Goal: Task Accomplishment & Management: Manage account settings

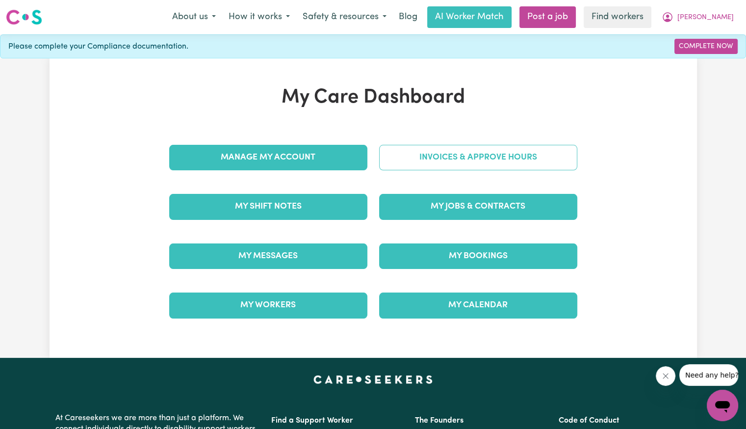
click at [494, 151] on link "Invoices & Approve Hours" at bounding box center [478, 158] width 198 height 26
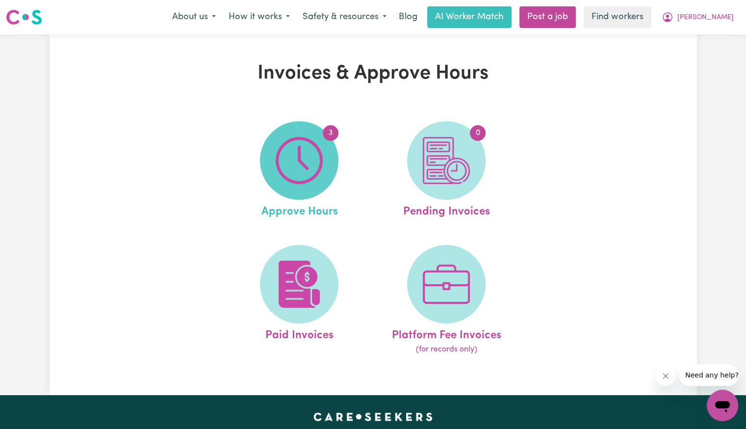
click at [320, 163] on img at bounding box center [299, 160] width 47 height 47
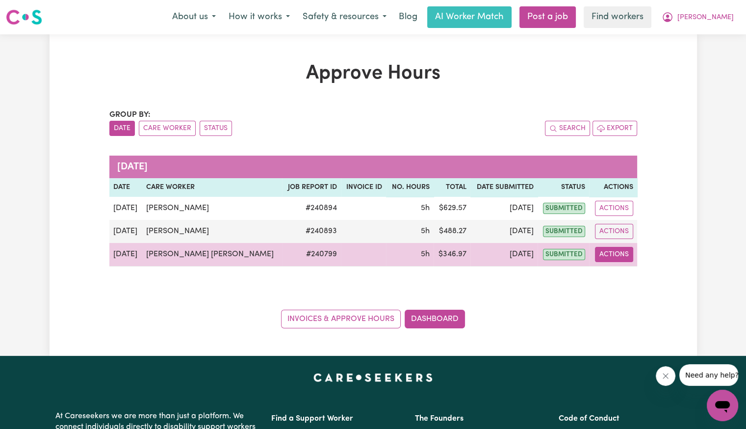
click at [621, 258] on button "Actions" at bounding box center [614, 254] width 38 height 15
click at [612, 283] on link "View Job Report" at bounding box center [643, 277] width 84 height 20
select select "pm"
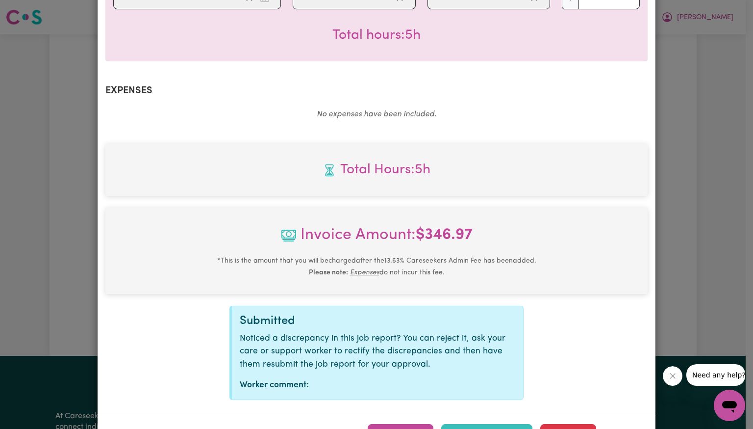
scroll to position [340, 0]
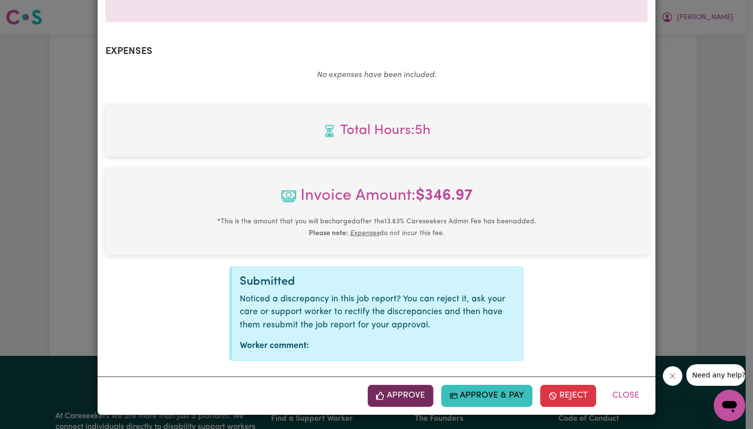
click at [410, 393] on button "Approve" at bounding box center [401, 396] width 66 height 22
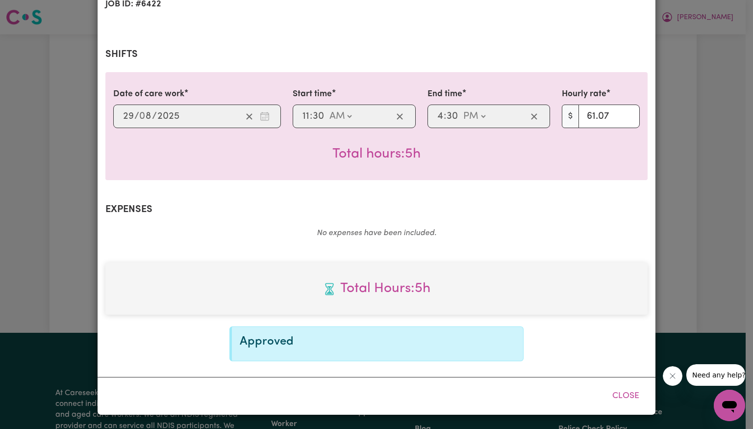
scroll to position [182, 0]
click at [623, 400] on button "Close" at bounding box center [626, 397] width 44 height 22
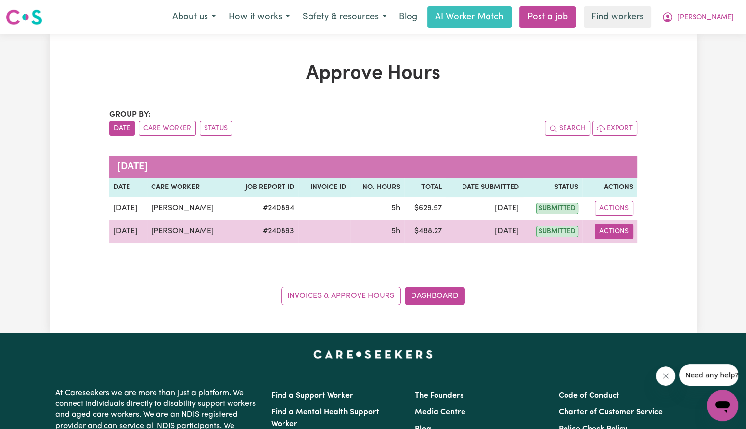
click at [620, 233] on button "Actions" at bounding box center [614, 231] width 38 height 15
click at [630, 256] on link "View Job Report" at bounding box center [637, 254] width 84 height 20
select select "pm"
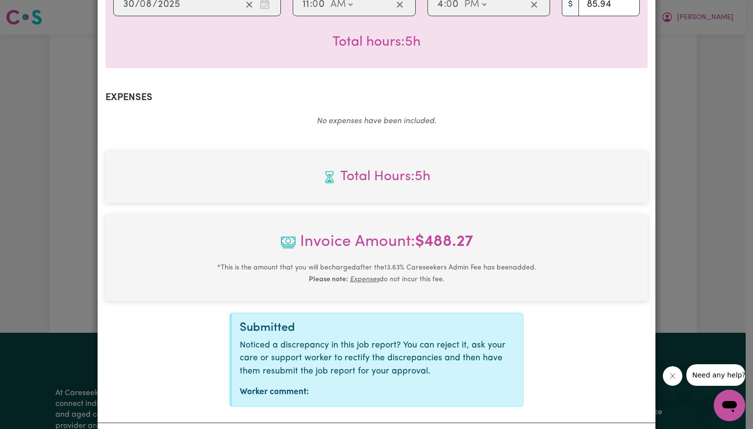
scroll to position [340, 0]
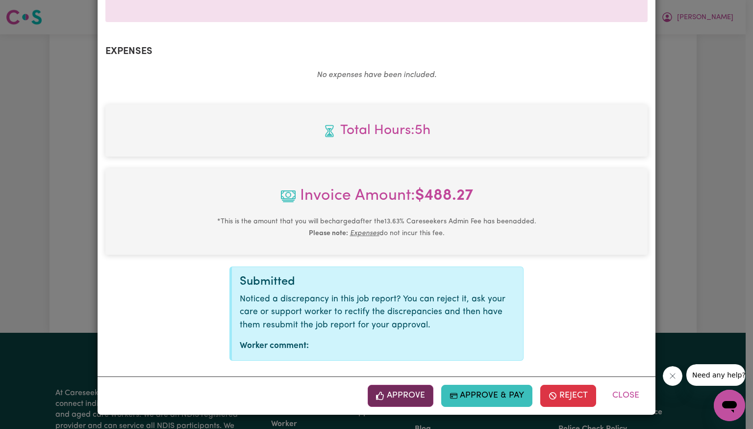
click at [398, 397] on button "Approve" at bounding box center [401, 396] width 66 height 22
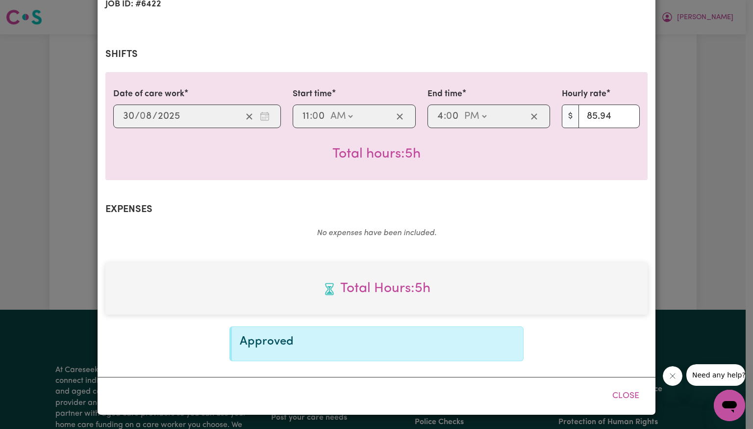
scroll to position [182, 0]
click at [611, 399] on button "Close" at bounding box center [626, 397] width 44 height 22
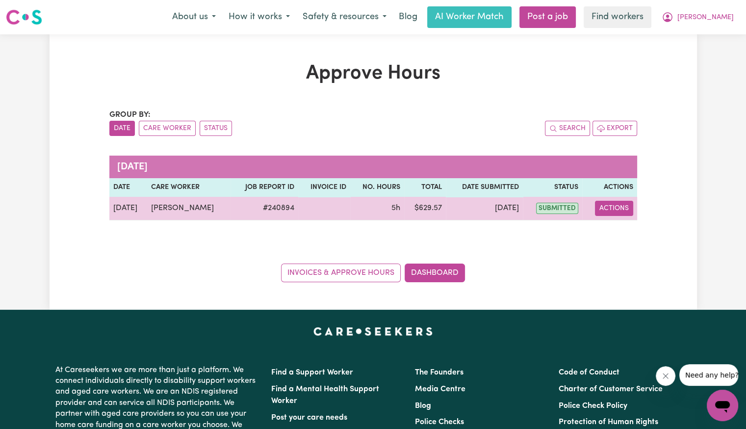
click at [602, 201] on button "Actions" at bounding box center [614, 208] width 38 height 15
click at [608, 227] on span "View job report 240894" at bounding box center [607, 231] width 8 height 12
select select "pm"
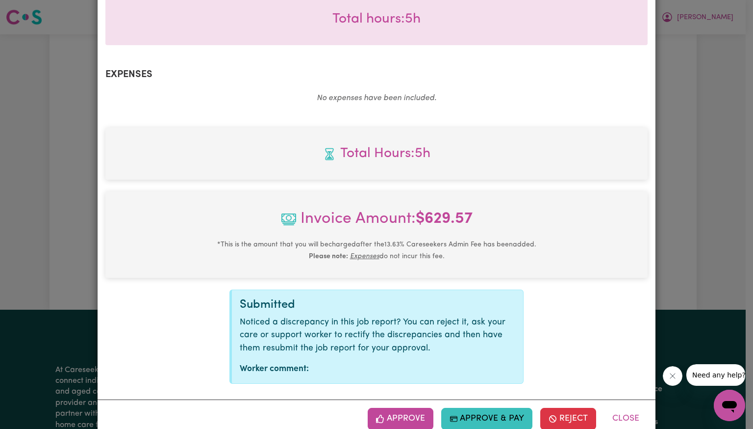
scroll to position [340, 0]
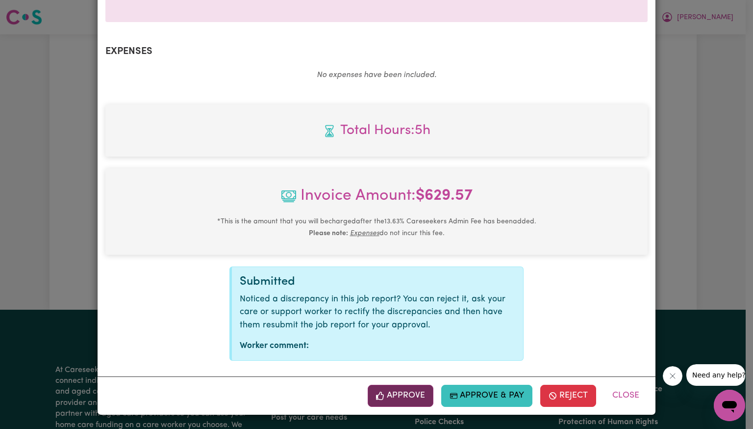
click at [408, 391] on button "Approve" at bounding box center [401, 396] width 66 height 22
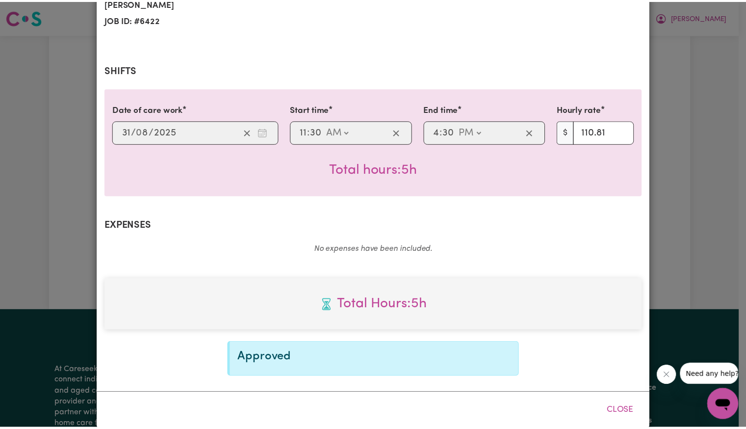
scroll to position [182, 0]
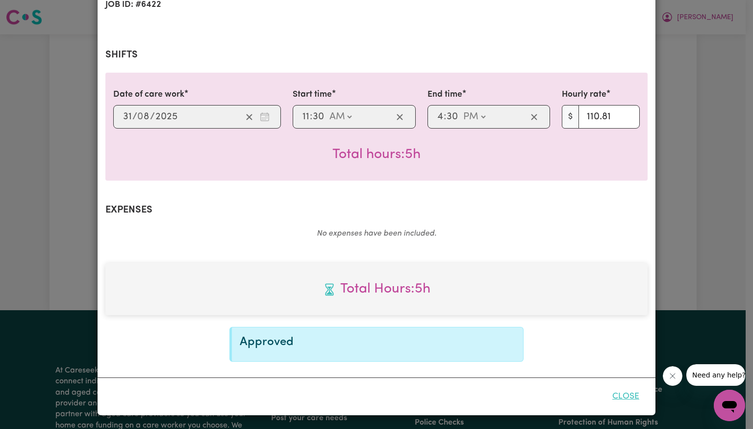
click at [618, 397] on button "Close" at bounding box center [626, 397] width 44 height 22
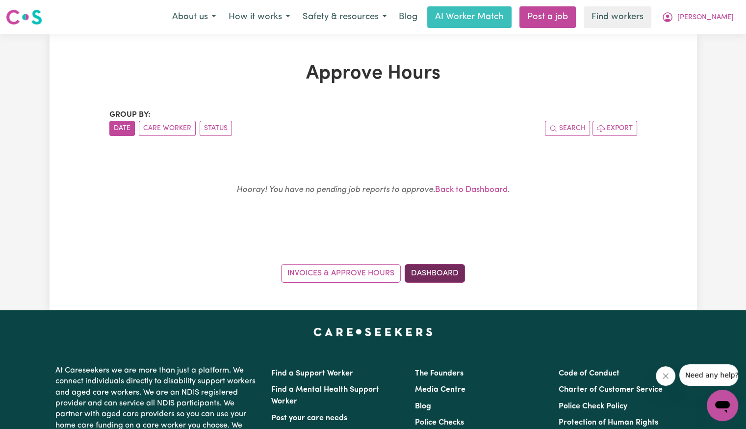
click at [437, 273] on link "Dashboard" at bounding box center [435, 273] width 60 height 19
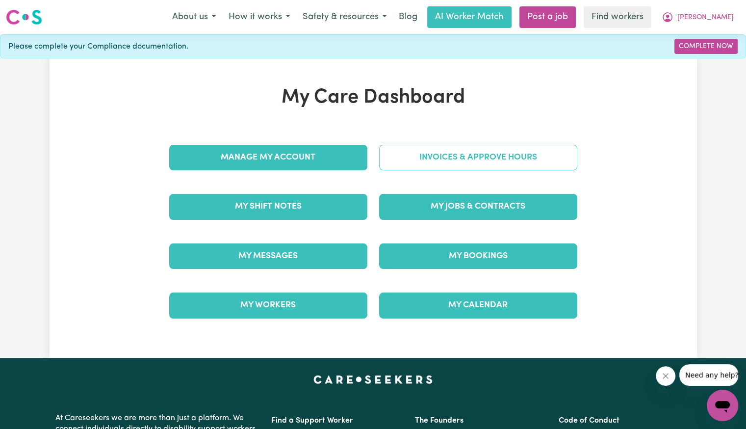
click at [441, 159] on link "Invoices & Approve Hours" at bounding box center [478, 158] width 198 height 26
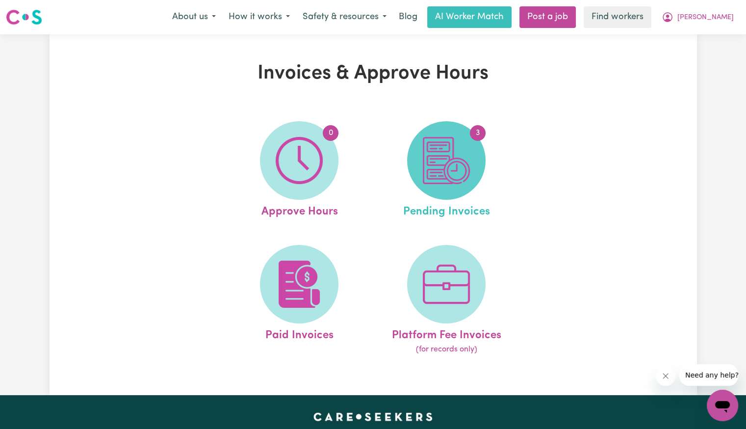
click at [447, 181] on img at bounding box center [446, 160] width 47 height 47
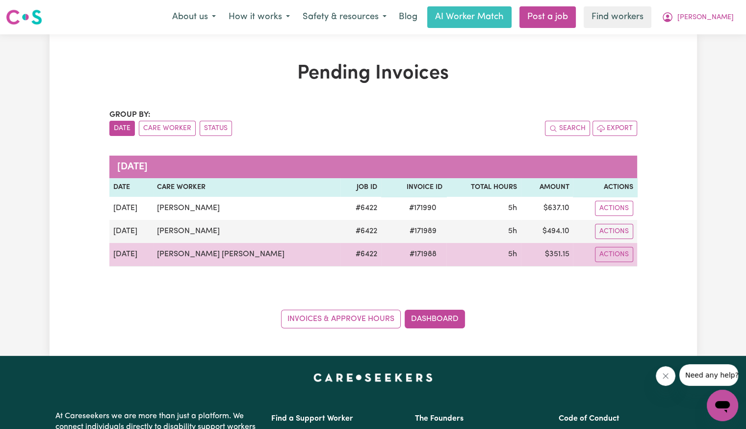
click at [404, 254] on span "# 171988" at bounding box center [423, 254] width 39 height 12
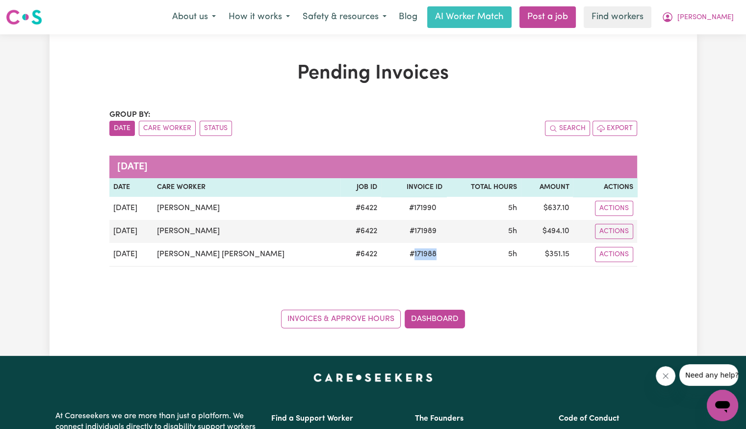
copy span "171988"
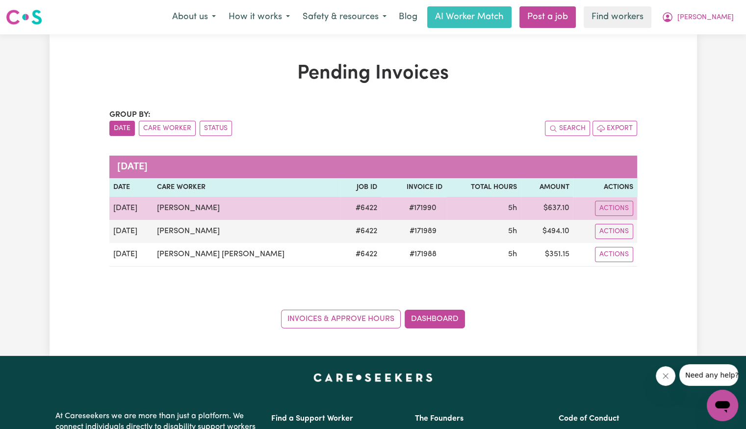
click at [403, 206] on span "# 171990" at bounding box center [422, 208] width 39 height 12
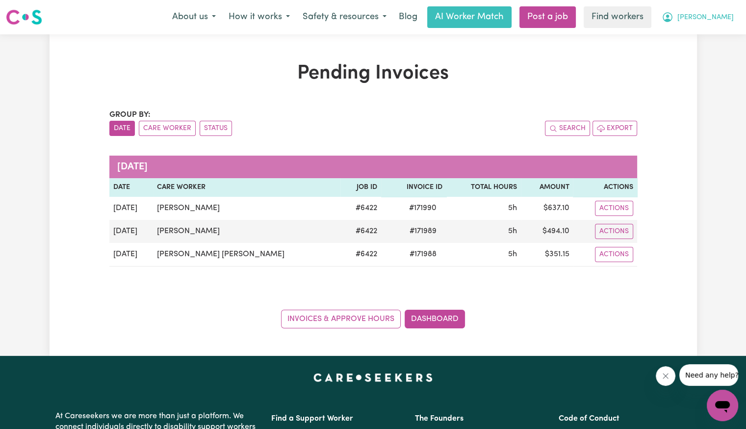
click at [732, 18] on span "[PERSON_NAME]" at bounding box center [705, 17] width 56 height 11
click at [702, 48] on link "Logout" at bounding box center [701, 56] width 78 height 19
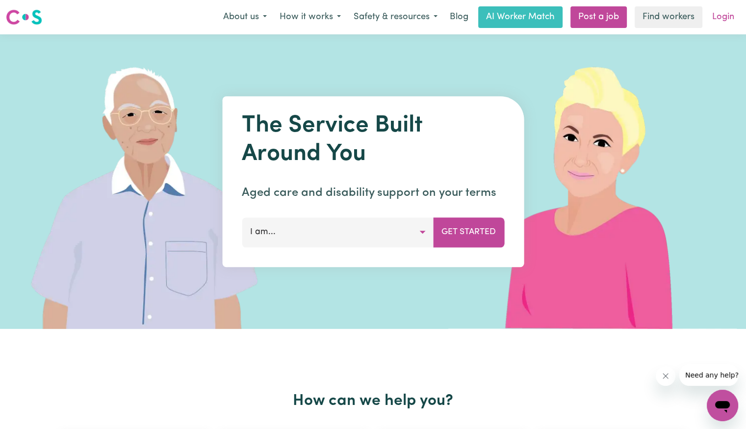
click at [726, 24] on link "Login" at bounding box center [723, 17] width 34 height 22
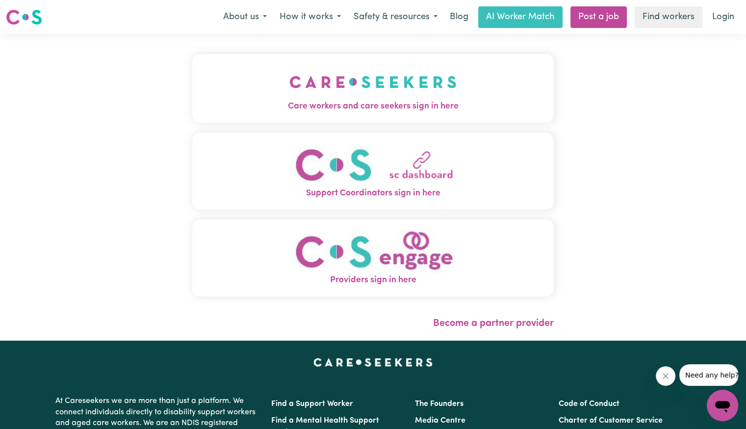
click at [345, 105] on span "Care workers and care seekers sign in here" at bounding box center [373, 106] width 362 height 13
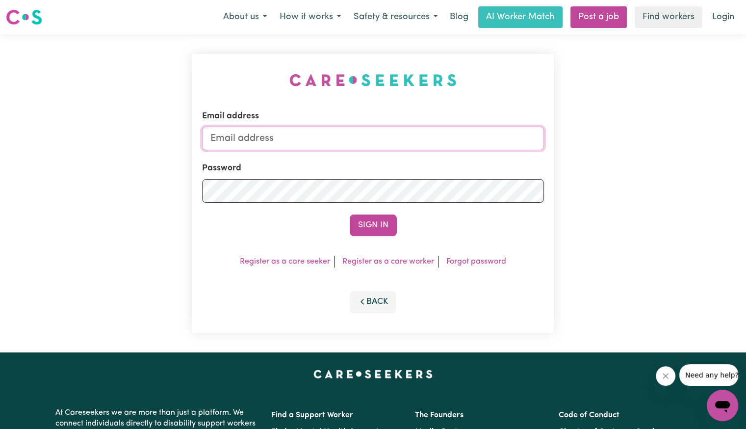
click at [238, 135] on input "Email address" at bounding box center [373, 139] width 342 height 24
type input "[EMAIL_ADDRESS][DOMAIN_NAME]"
click at [350, 214] on button "Sign In" at bounding box center [373, 225] width 47 height 22
